Goal: Find specific page/section: Find specific page/section

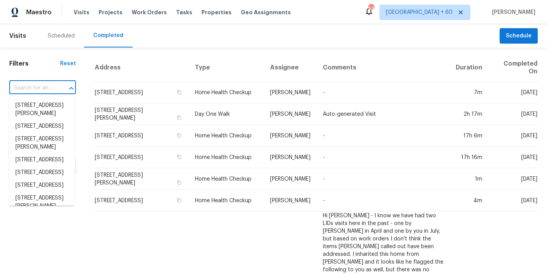
click at [18, 89] on input "text" at bounding box center [31, 88] width 45 height 12
paste input "[STREET_ADDRESS]"
type input "[STREET_ADDRESS]"
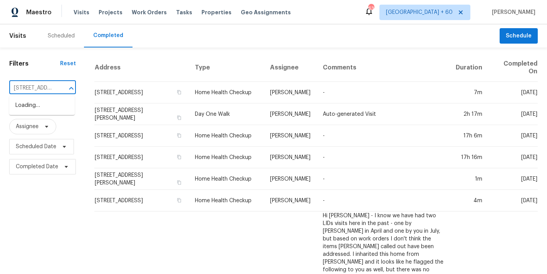
scroll to position [0, 64]
click at [42, 106] on li "[STREET_ADDRESS]" at bounding box center [42, 105] width 66 height 13
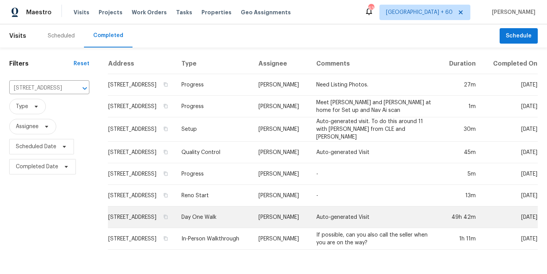
click at [143, 217] on td "[STREET_ADDRESS]" at bounding box center [142, 217] width 68 height 22
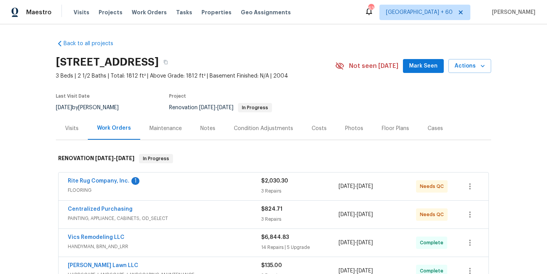
click at [433, 68] on span "Mark Seen" at bounding box center [423, 66] width 29 height 10
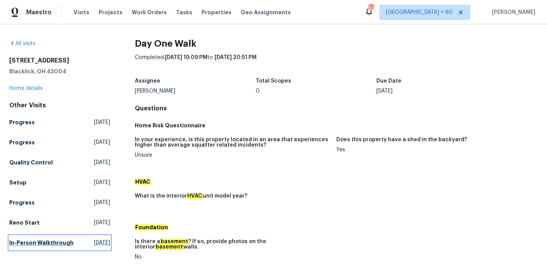
click at [52, 242] on h5 "In-Person Walkthrough" at bounding box center [41, 242] width 64 height 8
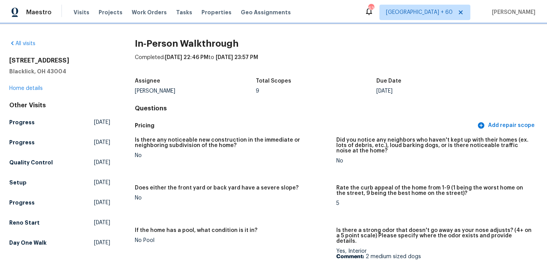
scroll to position [27, 0]
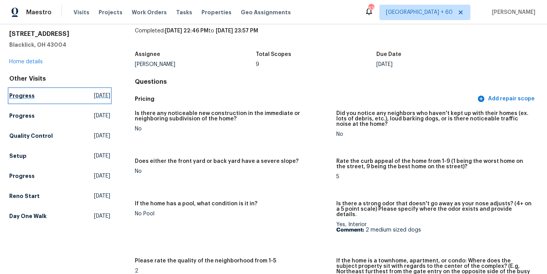
click at [20, 97] on h5 "Progress" at bounding box center [21, 96] width 25 height 8
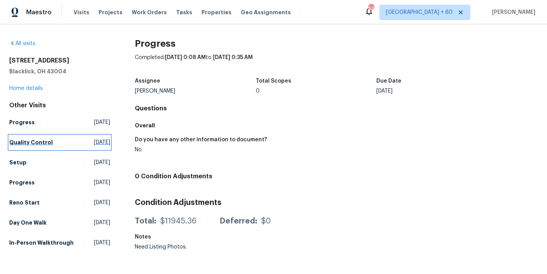
click at [27, 140] on h5 "Quality Control" at bounding box center [31, 142] width 44 height 8
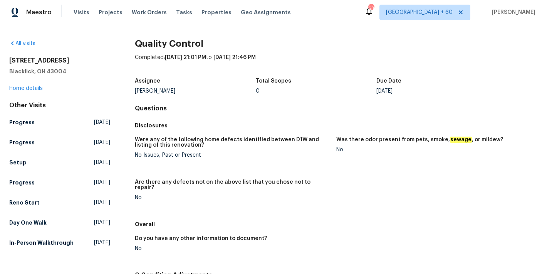
scroll to position [79, 0]
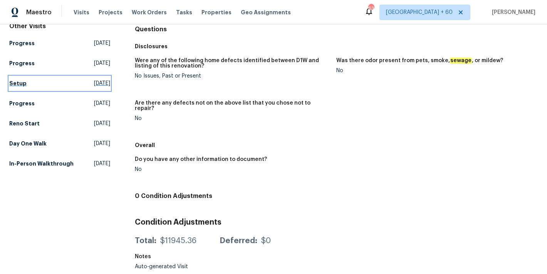
click at [16, 84] on h5 "Setup" at bounding box center [17, 83] width 17 height 8
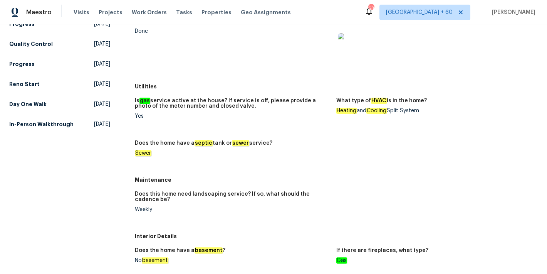
scroll to position [98, 0]
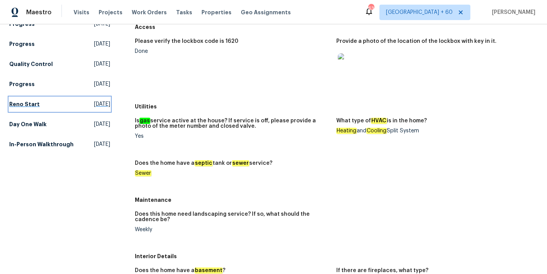
click at [24, 105] on h5 "Reno Start" at bounding box center [24, 104] width 30 height 8
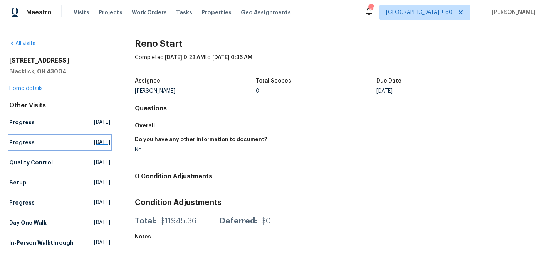
click at [22, 145] on h5 "Progress" at bounding box center [21, 142] width 25 height 8
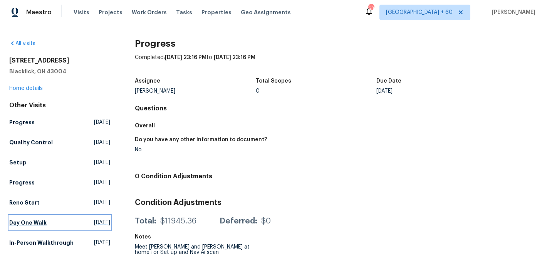
click at [35, 224] on h5 "Day One Walk" at bounding box center [27, 222] width 37 height 8
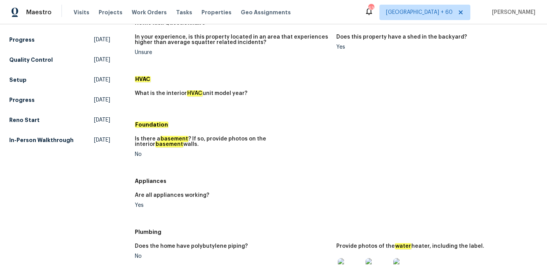
scroll to position [102, 0]
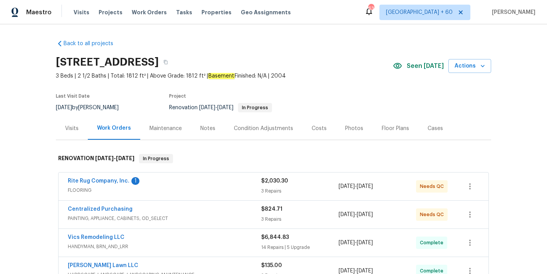
click at [376, 63] on div "7817 Birch Creek Dr, Blacklick, OH 43004" at bounding box center [224, 62] width 337 height 20
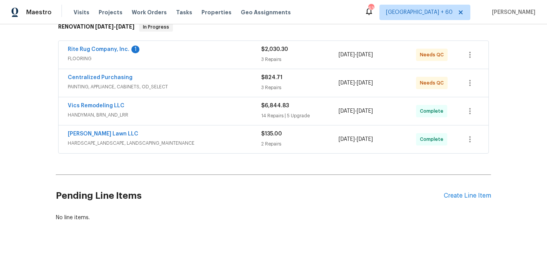
click at [231, 139] on span "HARDSCAPE_LANDSCAPE, LANDSCAPING_MAINTENANCE" at bounding box center [164, 143] width 193 height 8
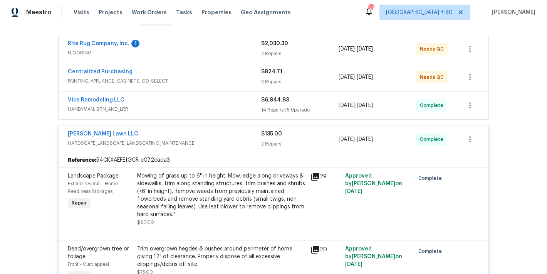
click at [233, 108] on span "HANDYMAN, BRN_AND_LRR" at bounding box center [164, 109] width 193 height 8
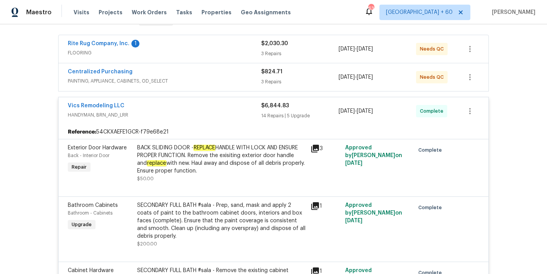
scroll to position [122, 0]
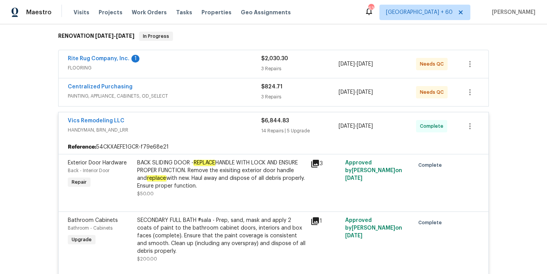
click at [230, 94] on span "PAINTING, APPLIANCE, CABINETS, OD_SELECT" at bounding box center [164, 96] width 193 height 8
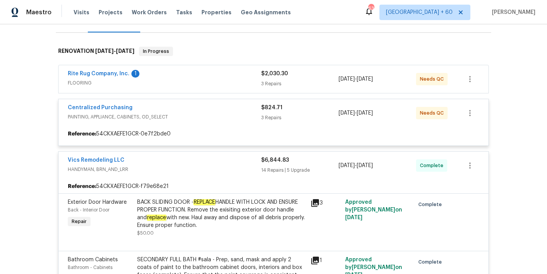
scroll to position [106, 0]
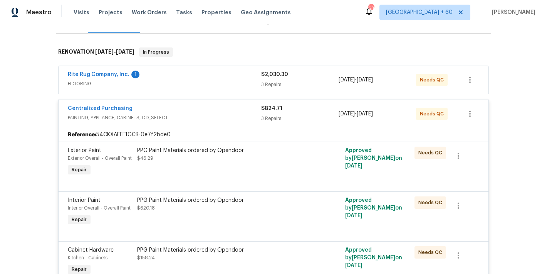
click at [239, 81] on span "FLOORING" at bounding box center [164, 84] width 193 height 8
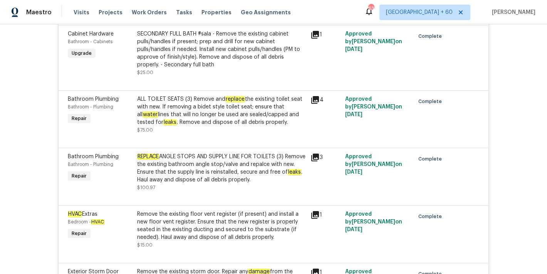
scroll to position [1194, 0]
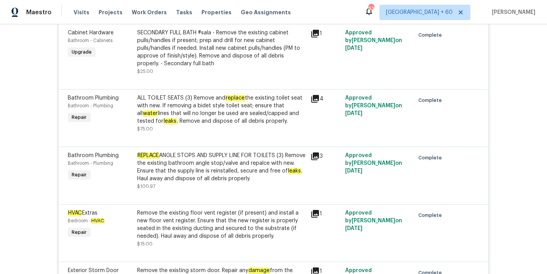
click at [210, 168] on div "REPLACE ANGLE STOPS AND SUPPLY LINE FOR TOILETS (3) Remove the existing bathroo…" at bounding box center [221, 166] width 169 height 31
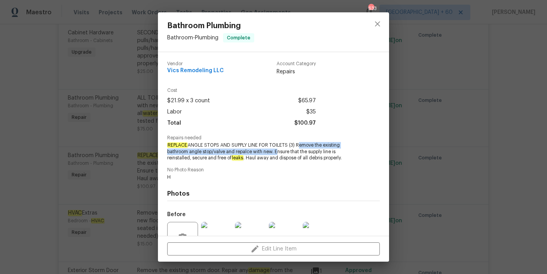
drag, startPoint x: 297, startPoint y: 144, endPoint x: 274, endPoint y: 153, distance: 24.8
click at [274, 153] on span "REPLACE ANGLE STOPS AND SUPPLY LINE FOR TOILETS (3) Remove the existing bathroo…" at bounding box center [262, 151] width 191 height 19
copy span "Remove the existing bathroom angle stop/valve and repalce with new."
click at [531, 128] on div "Bathroom Plumbing Bathroom - Plumbing Complete Vendor Vics Remodeling LLC Accou…" at bounding box center [273, 137] width 547 height 274
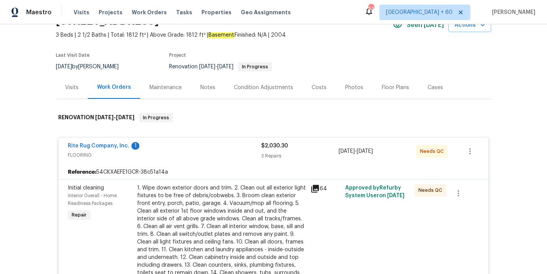
scroll to position [0, 0]
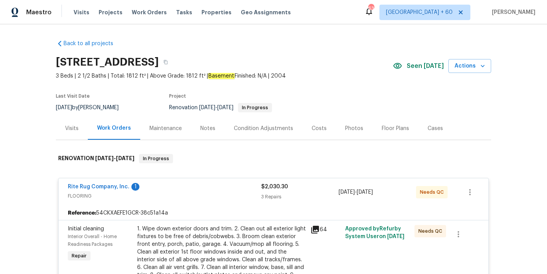
click at [77, 16] on div "Visits Projects Work Orders Tasks Properties Geo Assignments" at bounding box center [187, 12] width 227 height 15
click at [77, 12] on span "Visits" at bounding box center [82, 12] width 16 height 8
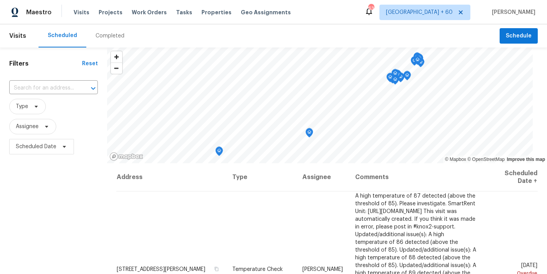
click at [115, 35] on div "Completed" at bounding box center [110, 36] width 29 height 8
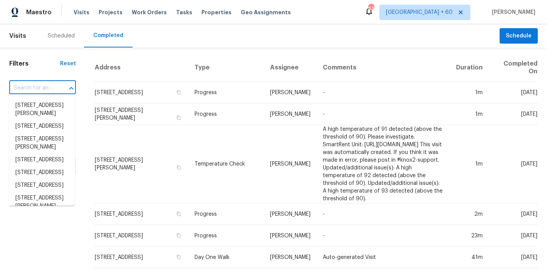
click at [31, 87] on input "text" at bounding box center [31, 88] width 45 height 12
paste input "136 Bristol Ct Raeford, NC 28376"
type input "136 Bristol Ct Raeford, NC 28376"
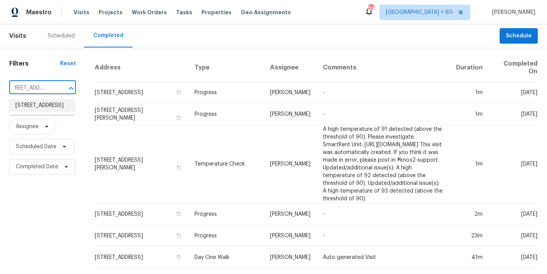
click at [37, 110] on li "136 Bristol Ct, Raeford, NC 28376" at bounding box center [42, 105] width 66 height 13
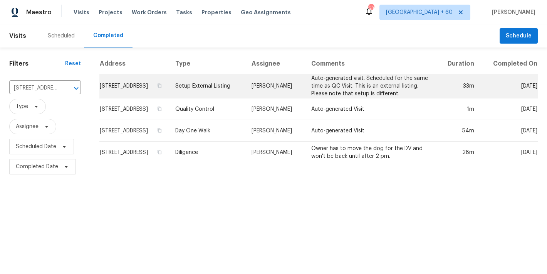
click at [143, 84] on td "136 Bristol Ct, Raeford, NC 28376" at bounding box center [134, 86] width 70 height 24
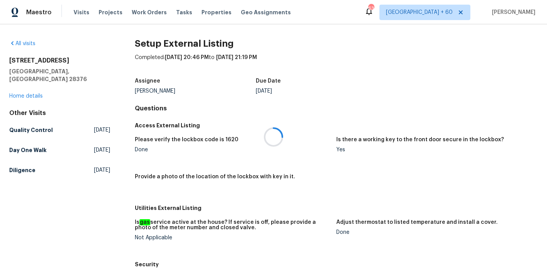
click at [31, 88] on div at bounding box center [273, 137] width 547 height 274
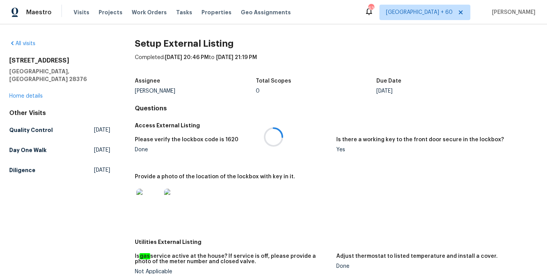
click at [29, 89] on div at bounding box center [273, 137] width 547 height 274
click at [25, 93] on link "Home details" at bounding box center [26, 95] width 34 height 5
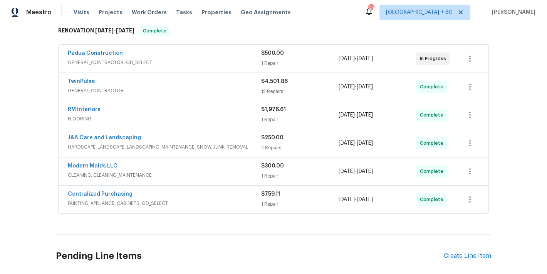
scroll to position [128, 0]
click at [83, 15] on span "Visits" at bounding box center [82, 12] width 16 height 8
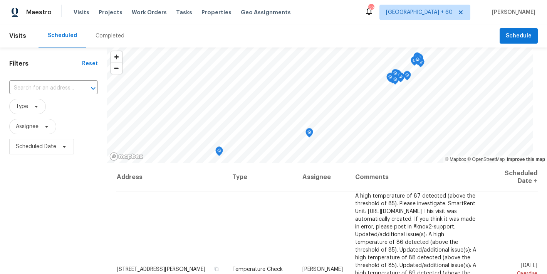
click at [113, 37] on div "Completed" at bounding box center [110, 36] width 29 height 8
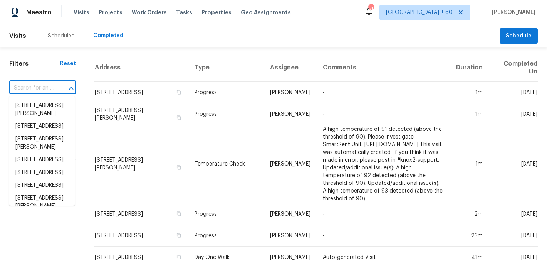
click at [44, 85] on input "text" at bounding box center [31, 88] width 45 height 12
paste input "784 Morris Ln, Winder, GA 30680"
type input "784 Morris Ln, Winder, GA 30680"
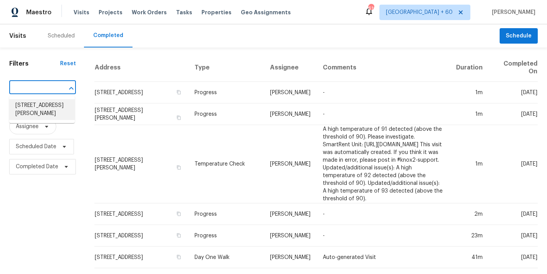
click at [36, 111] on li "784 Morris Ln, Winder, GA 30680" at bounding box center [42, 109] width 66 height 21
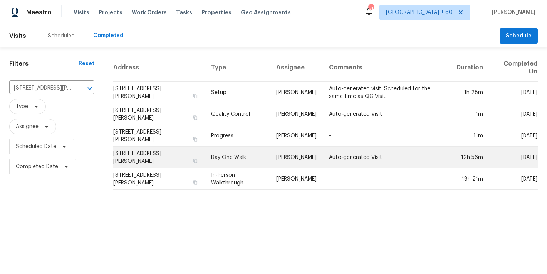
click at [123, 151] on td "784 Morris Ln, Winder, GA 30680" at bounding box center [159, 157] width 92 height 22
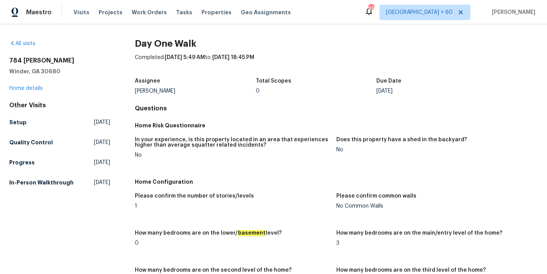
click at [74, 89] on div "784 Morris Ln Winder, GA 30680 Home details" at bounding box center [59, 74] width 101 height 35
click at [17, 182] on h5 "In-Person Walkthrough" at bounding box center [41, 182] width 64 height 8
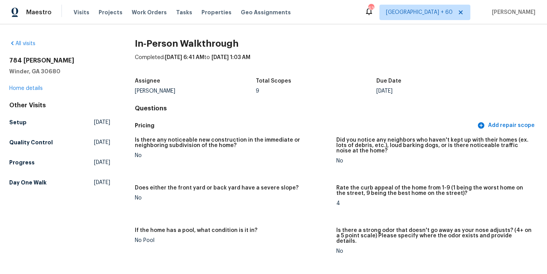
click at [329, 106] on h4 "Questions" at bounding box center [336, 108] width 403 height 8
click at [22, 163] on h5 "Progress" at bounding box center [21, 162] width 25 height 8
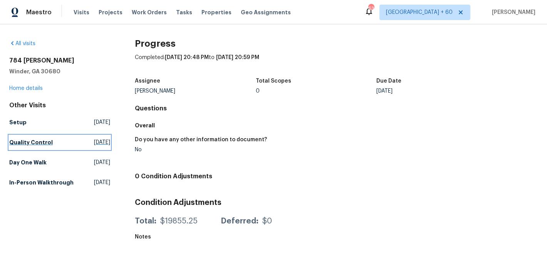
click at [29, 139] on h5 "Quality Control" at bounding box center [31, 142] width 44 height 8
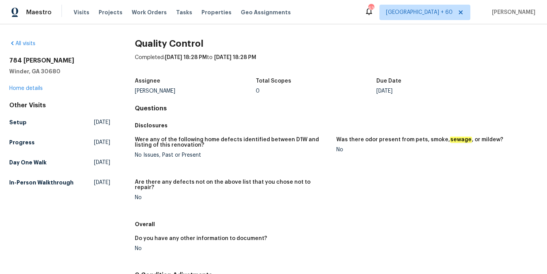
scroll to position [79, 0]
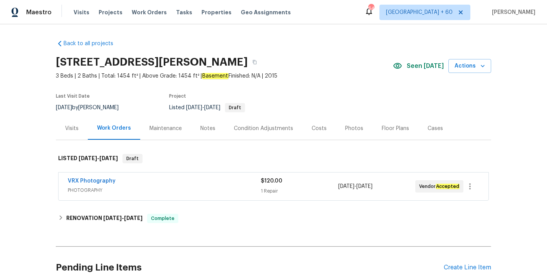
scroll to position [77, 0]
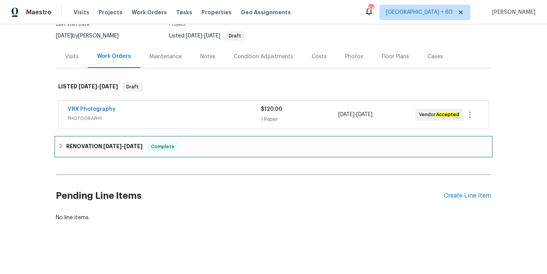
click at [104, 143] on span "9/8/25" at bounding box center [112, 145] width 18 height 5
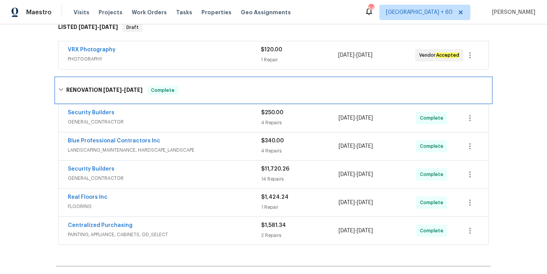
scroll to position [228, 0]
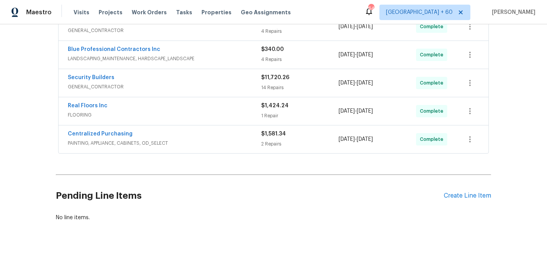
click at [240, 139] on span "PAINTING, APPLIANCE, CABINETS, OD_SELECT" at bounding box center [164, 143] width 193 height 8
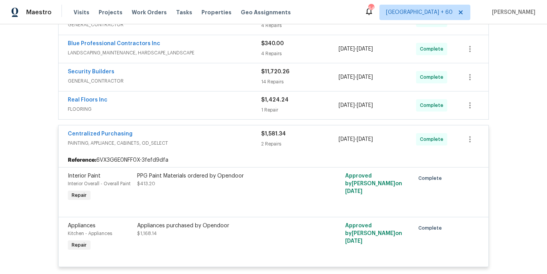
click at [235, 105] on div "Real Floors Inc" at bounding box center [164, 100] width 193 height 9
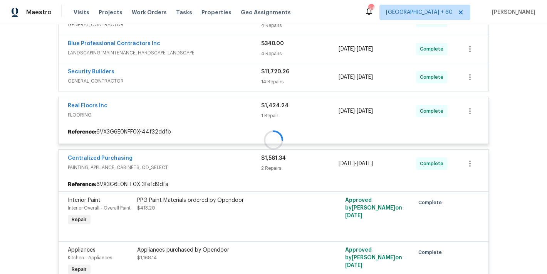
scroll to position [208, 0]
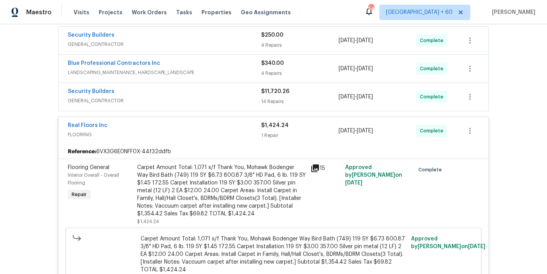
click at [235, 97] on span "GENERAL_CONTRACTOR" at bounding box center [164, 101] width 193 height 8
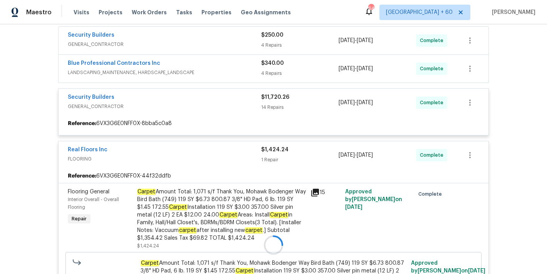
scroll to position [174, 0]
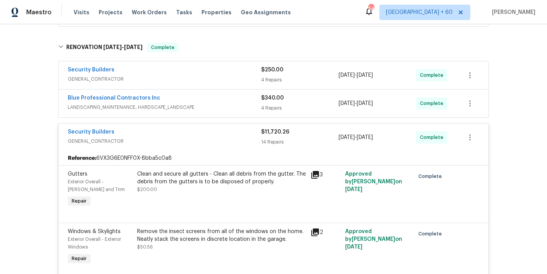
click at [240, 102] on div "Blue Professional Contractors Inc" at bounding box center [164, 98] width 193 height 9
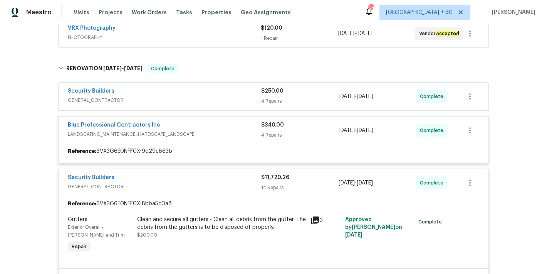
scroll to position [148, 0]
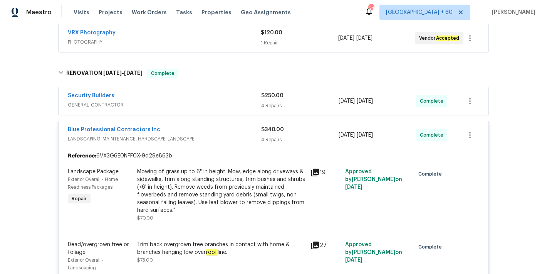
click at [245, 101] on span "GENERAL_CONTRACTOR" at bounding box center [164, 105] width 193 height 8
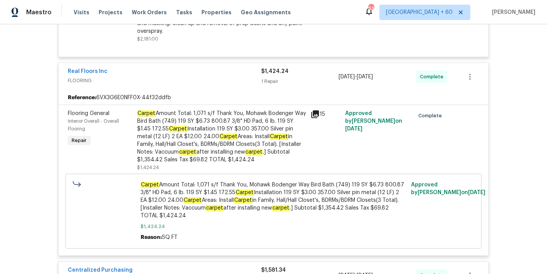
scroll to position [2170, 0]
drag, startPoint x: 314, startPoint y: 183, endPoint x: 208, endPoint y: 181, distance: 106.0
click at [208, 181] on span "Carpet Amount Total: 1,071 s/f Thank You, Mohawk Bodenger Way Bird Bath (749) 1…" at bounding box center [274, 199] width 266 height 39
copy span "Install Carpet in Family, Hall/Hall Closet's,"
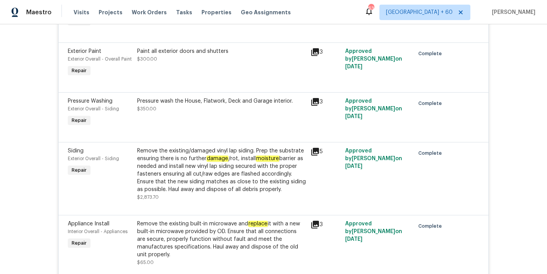
click at [512, 92] on div "Back to all projects 784 Morris Ln, Winder, GA 30680 3 Beds | 2 Baths | Total: …" at bounding box center [273, 148] width 547 height 249
click at [510, 69] on div "Back to all projects 784 Morris Ln, Winder, GA 30680 3 Beds | 2 Baths | Total: …" at bounding box center [273, 148] width 547 height 249
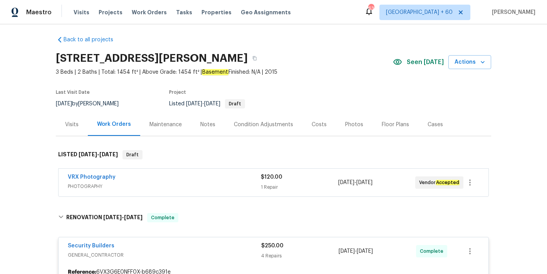
scroll to position [0, 0]
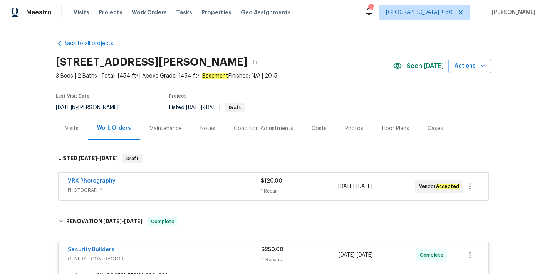
click at [504, 180] on div "Back to all projects 784 Morris Ln, Winder, GA 30680 3 Beds | 2 Baths | Total: …" at bounding box center [273, 148] width 547 height 249
click at [80, 13] on span "Visits" at bounding box center [82, 12] width 16 height 8
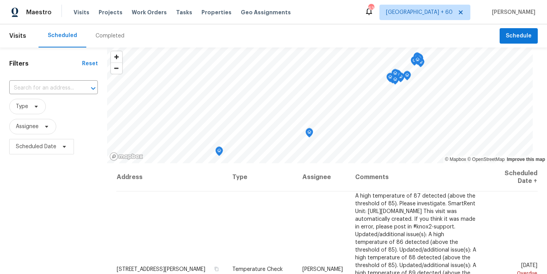
click at [108, 36] on div "Completed" at bounding box center [110, 36] width 29 height 8
